Goal: Task Accomplishment & Management: Use online tool/utility

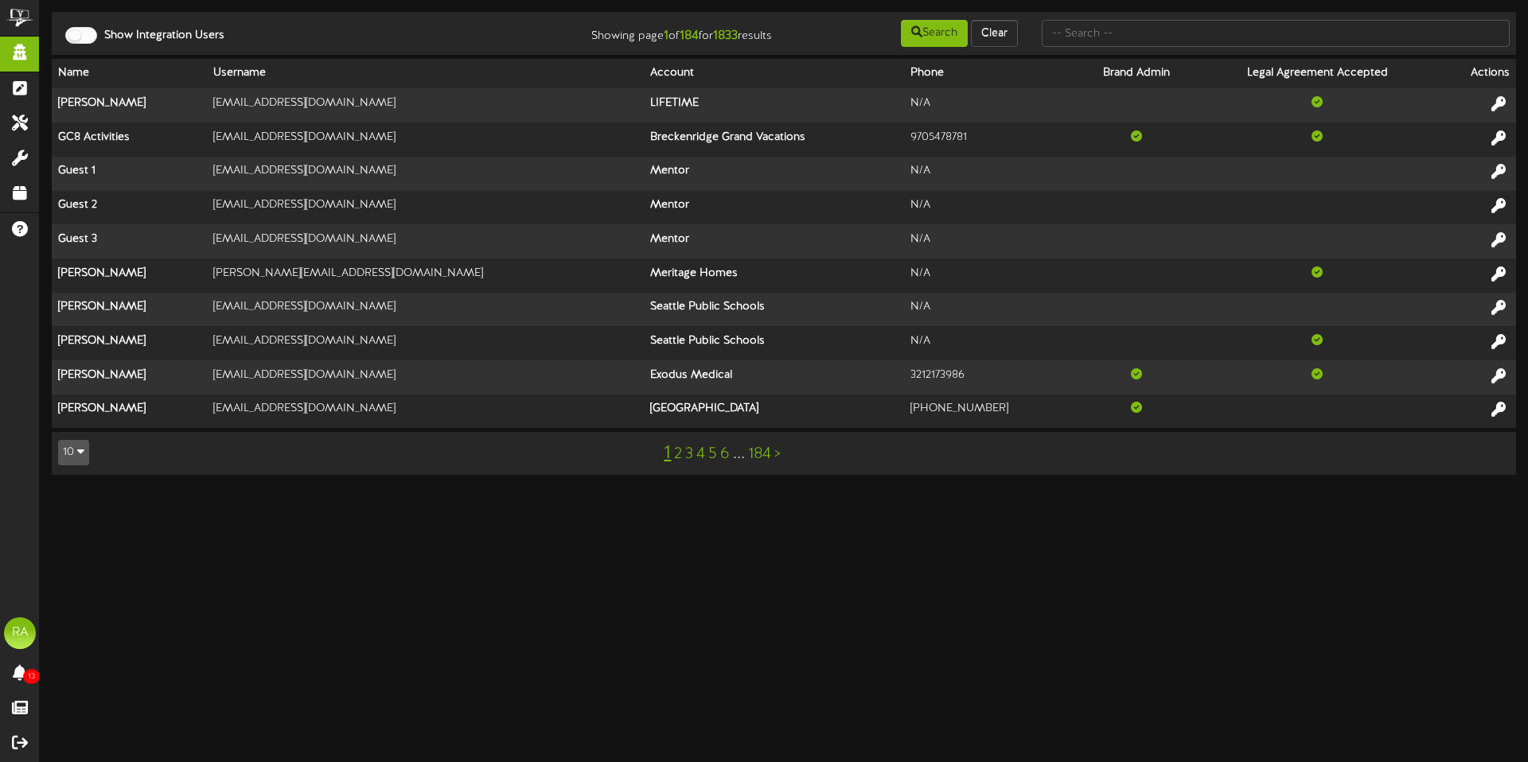
click at [394, 491] on html "ChannelValet Impersonate Content Portal System Tools Misc Tools Audit Records H…" at bounding box center [764, 245] width 1528 height 491
click at [1181, 31] on input "text" at bounding box center [1276, 33] width 468 height 27
type input "linda"
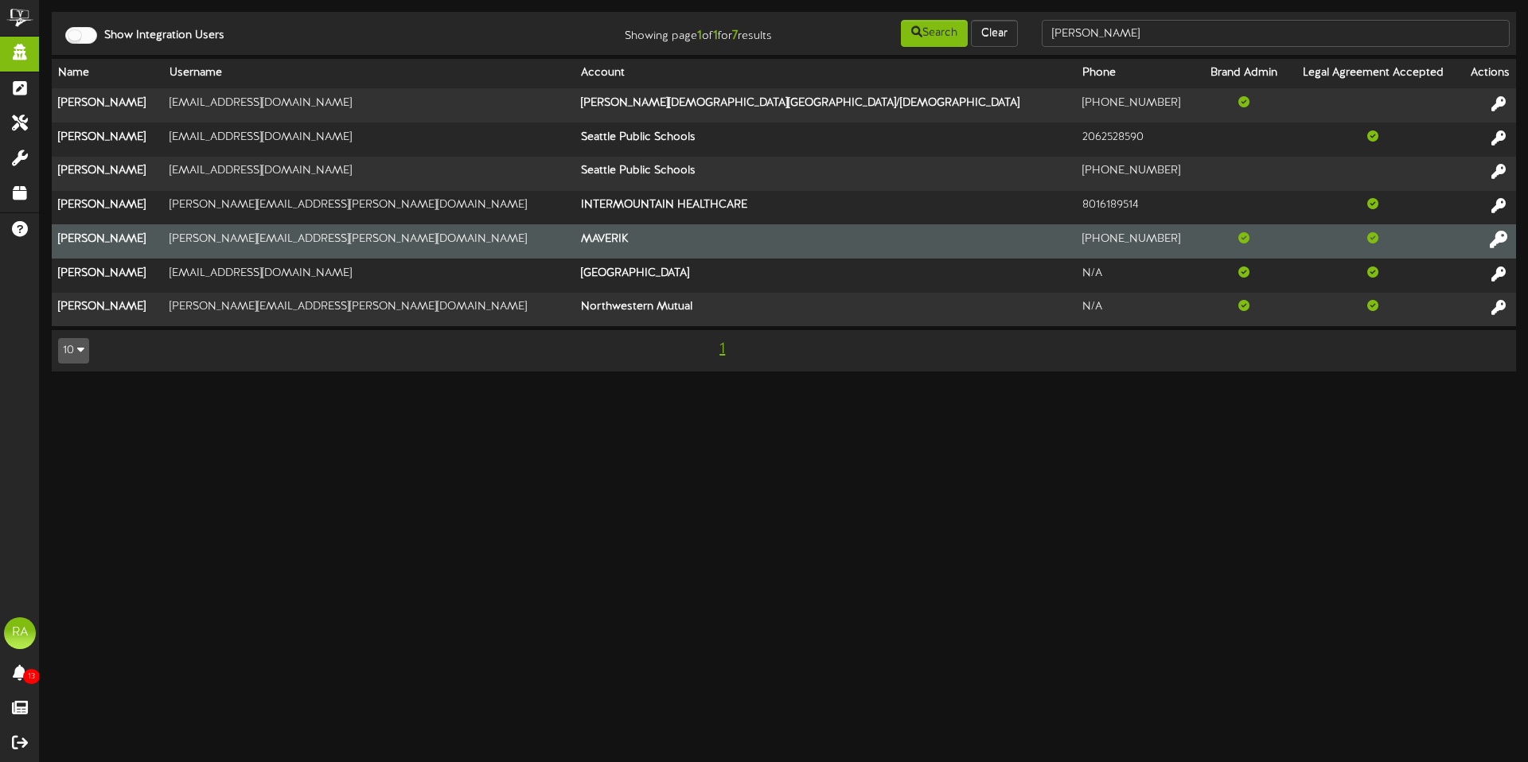
click at [1495, 239] on icon at bounding box center [1498, 239] width 18 height 18
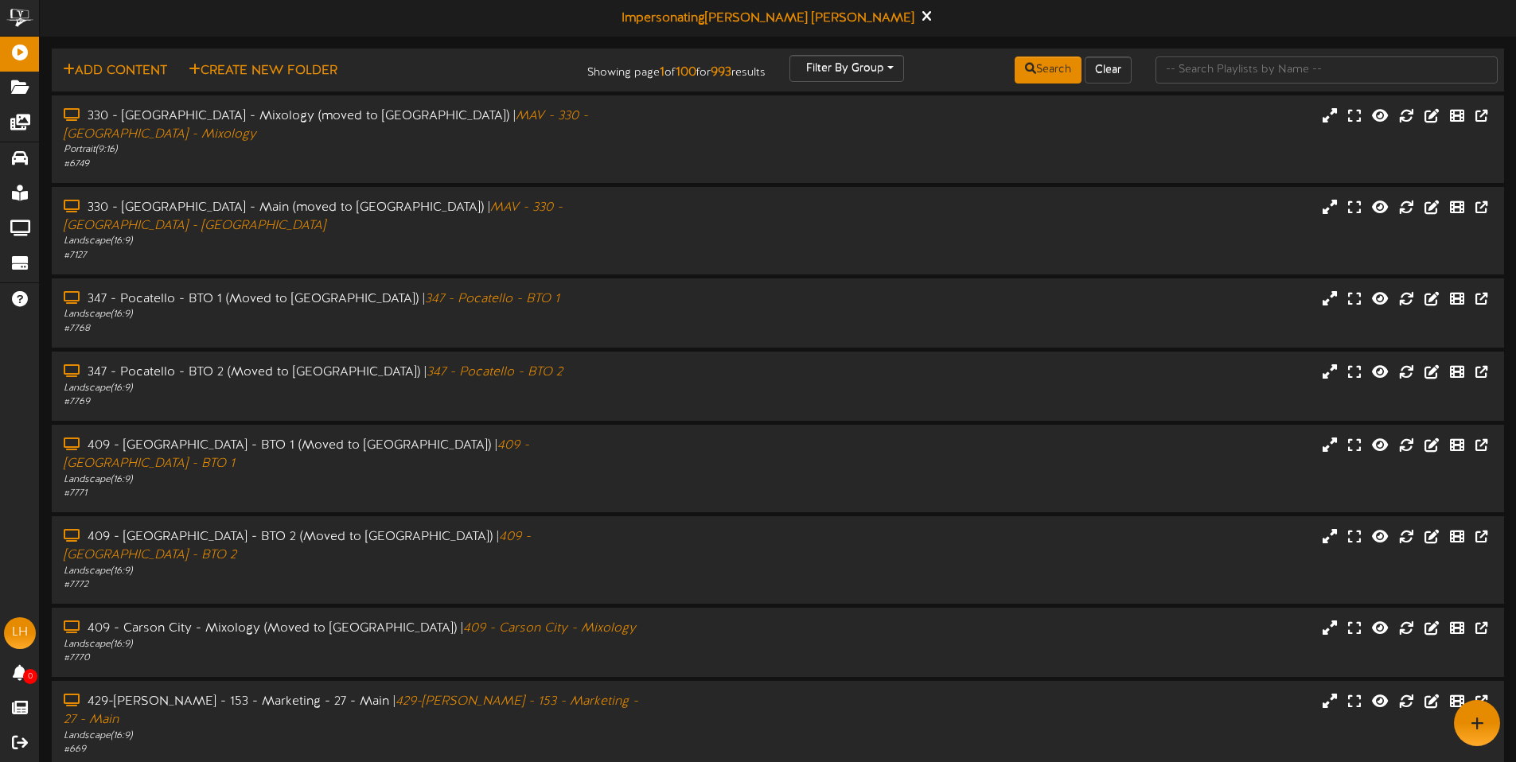
click at [1161, 33] on div "Impersonating [PERSON_NAME]" at bounding box center [778, 18] width 1476 height 37
